Goal: Task Accomplishment & Management: Manage account settings

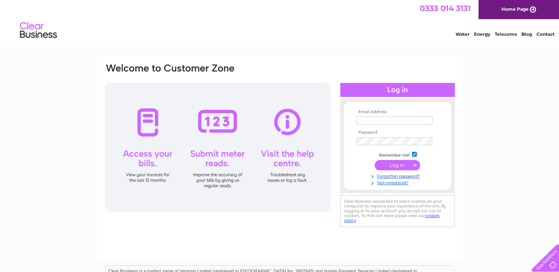
type input "applebymotors@gmail.com"
click at [404, 165] on input "submit" at bounding box center [396, 165] width 45 height 10
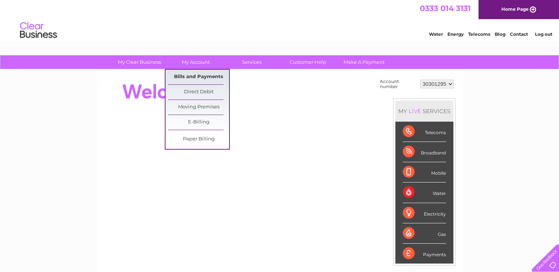
click at [202, 78] on link "Bills and Payments" at bounding box center [198, 77] width 61 height 15
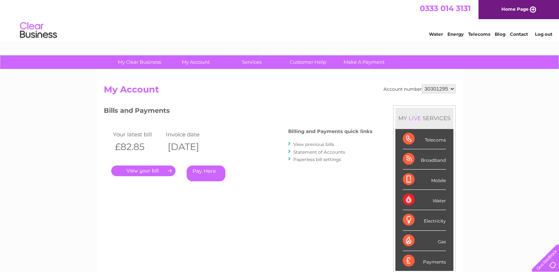
click at [158, 171] on link "." at bounding box center [143, 171] width 64 height 11
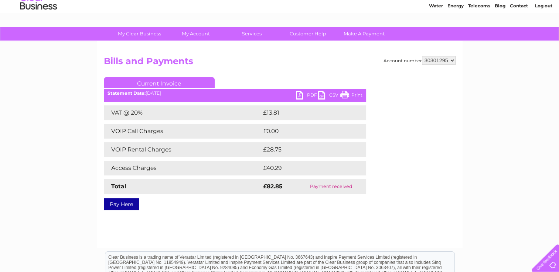
scroll to position [24, 0]
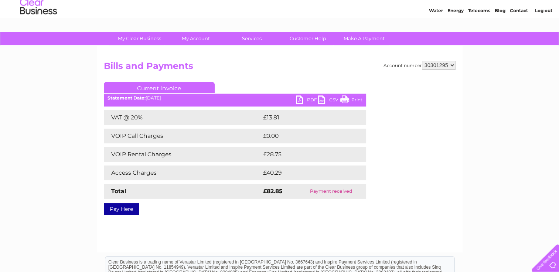
click at [309, 99] on link "PDF" at bounding box center [307, 101] width 22 height 11
